Goal: Navigation & Orientation: Find specific page/section

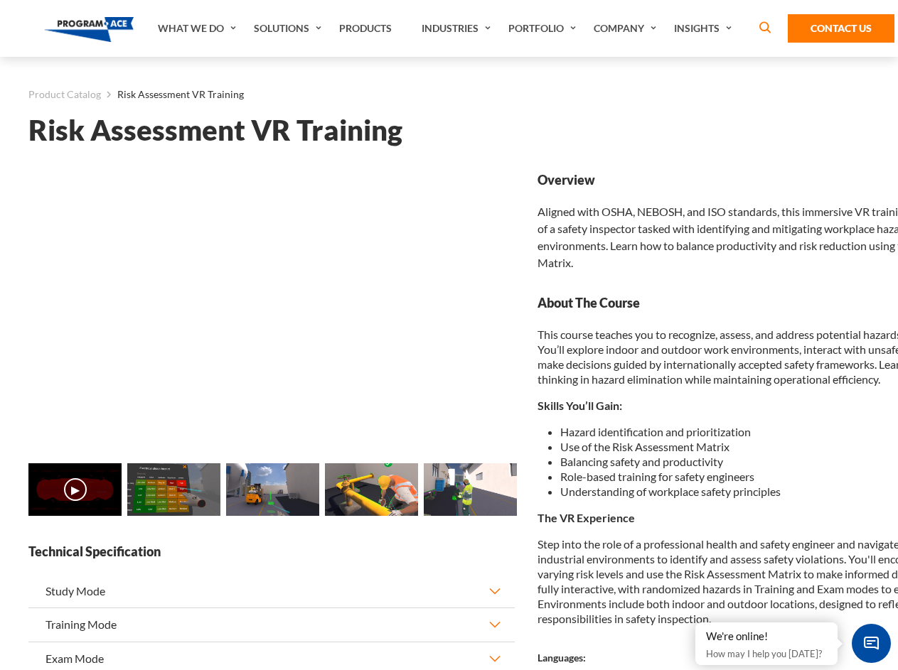
click at [289, 28] on link "Solutions" at bounding box center [289, 28] width 85 height 57
click at [0, 0] on div "AI & Computer Vision Solutions Computer Vision Quality Control AI tools for fas…" at bounding box center [0, 0] width 0 height 0
click at [0, 0] on div "AI & Computer Vision Solutions Virtual Training Solutions Virtual Tour Solution…" at bounding box center [0, 0] width 0 height 0
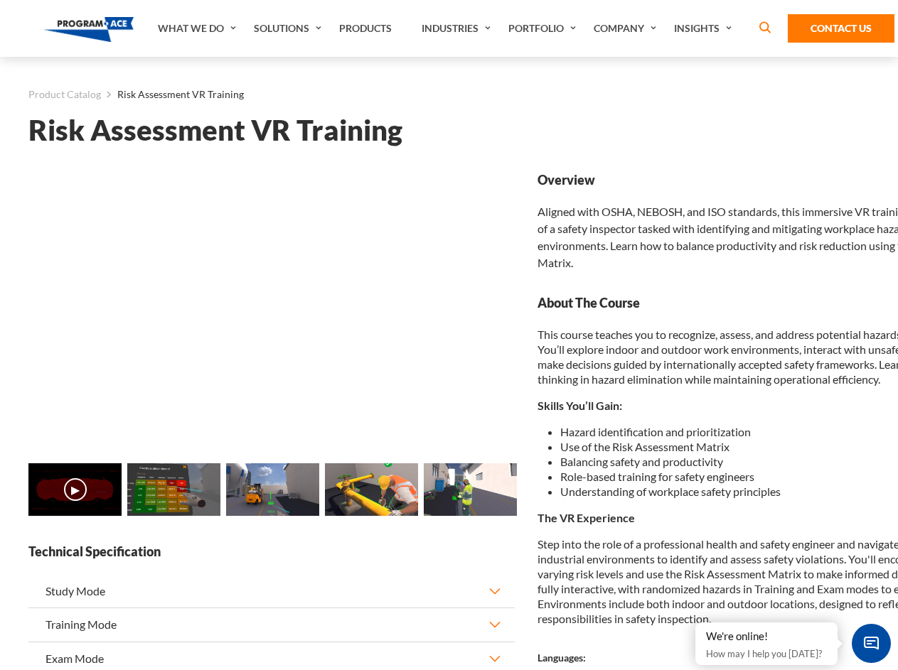
click at [0, 0] on div "AI & Computer Vision Solutions Virtual Training Solutions Virtual Tour Solution…" at bounding box center [0, 0] width 0 height 0
click at [0, 0] on div "AI & Computer Vision Solutions Computer Vision Quality Control AI tools for fas…" at bounding box center [0, 0] width 0 height 0
